Goal: Check status: Check status

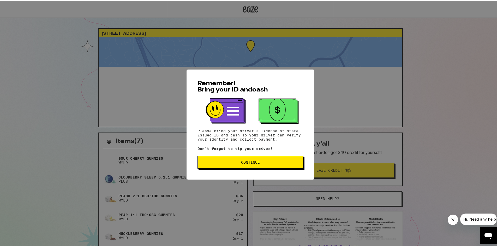
click at [238, 144] on div "Remember! Bring your ID and cash Please bring your driver's license or state is…" at bounding box center [251, 123] width 128 height 110
click at [247, 164] on button "Continue" at bounding box center [251, 161] width 106 height 13
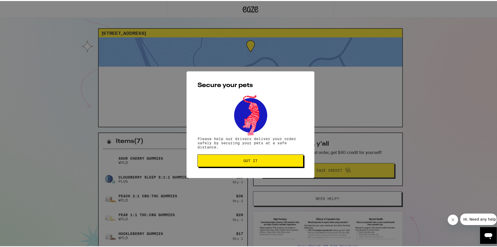
click at [251, 163] on button "Got it" at bounding box center [251, 159] width 106 height 13
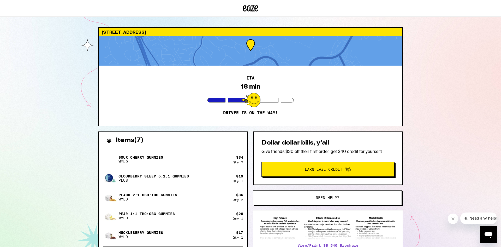
click at [248, 172] on div "Items ( 7 ) Sour Cherry Gummies WYLD $ 34 Qty: 2 Cloudberry SLEEP 5:1:1 Gummies…" at bounding box center [173, 215] width 150 height 169
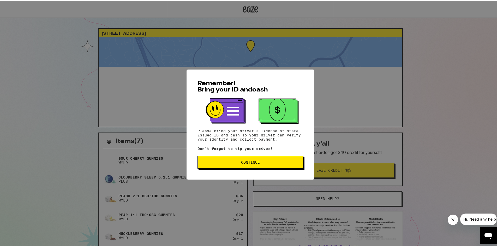
click at [253, 163] on span "Continue" at bounding box center [250, 161] width 19 height 4
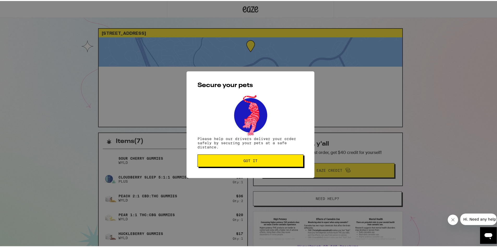
click at [253, 163] on button "Got it" at bounding box center [251, 159] width 106 height 13
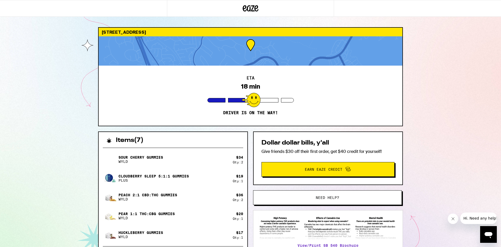
drag, startPoint x: 250, startPoint y: 162, endPoint x: 250, endPoint y: 169, distance: 6.8
click at [262, 9] on div at bounding box center [250, 8] width 167 height 17
click at [255, 8] on icon at bounding box center [257, 8] width 4 height 6
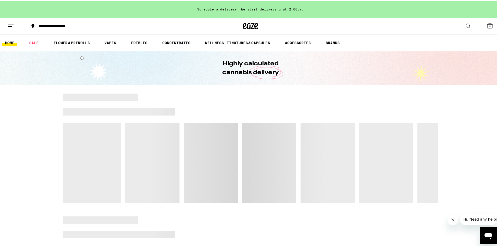
click at [4, 23] on button at bounding box center [11, 25] width 22 height 16
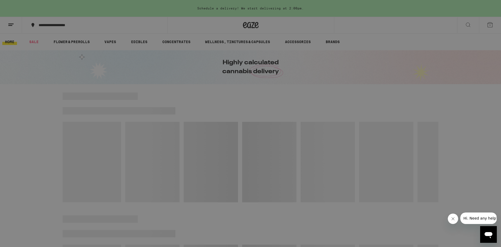
click at [49, 140] on link "Order History" at bounding box center [73, 140] width 92 height 6
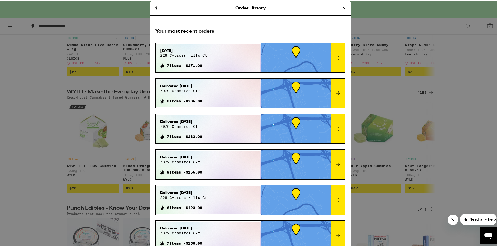
scroll to position [78, 0]
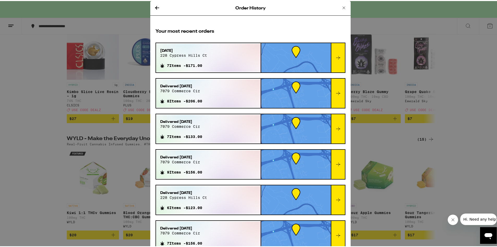
click at [337, 57] on div at bounding box center [338, 56] width 14 height 29
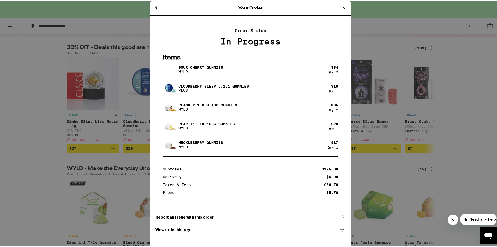
scroll to position [26, 0]
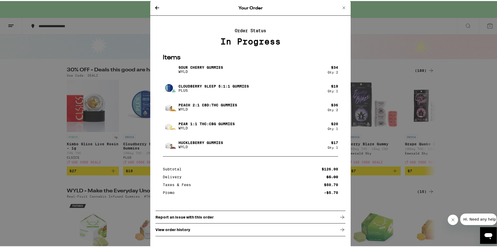
click at [345, 7] on icon at bounding box center [344, 7] width 6 height 6
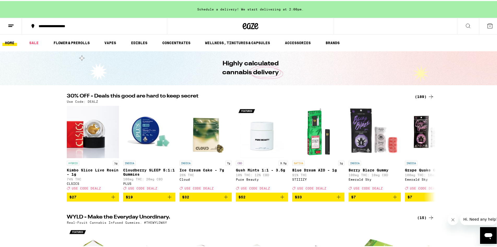
click at [9, 27] on icon at bounding box center [11, 25] width 6 height 6
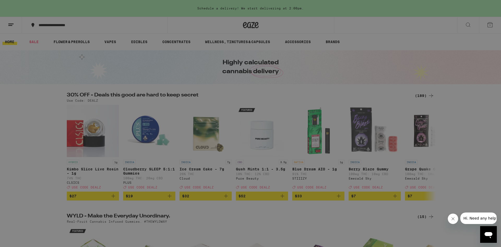
click at [52, 139] on link "Order History" at bounding box center [73, 140] width 92 height 6
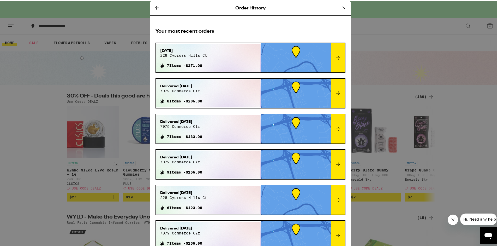
click at [335, 56] on icon at bounding box center [338, 57] width 6 height 6
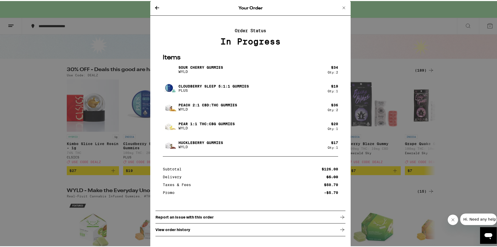
scroll to position [26, 0]
click at [341, 6] on icon at bounding box center [344, 7] width 6 height 6
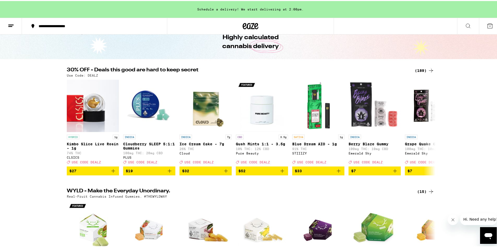
click at [12, 91] on div "30% OFF - Deals this good are hard to keep secret (189) Use Code: DEALZ HYBRID …" at bounding box center [250, 120] width 501 height 108
